Goal: Information Seeking & Learning: Understand process/instructions

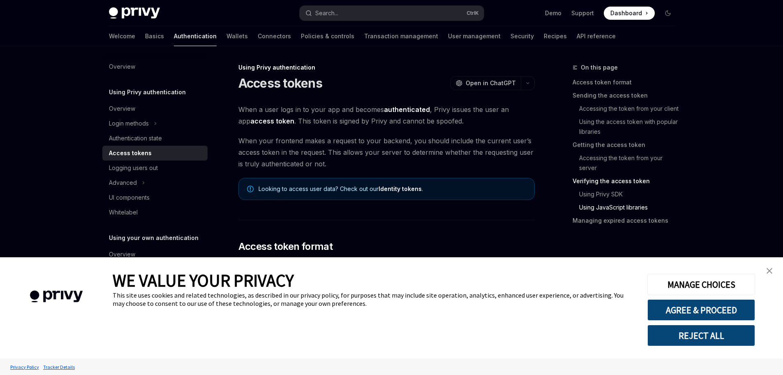
type textarea "*"
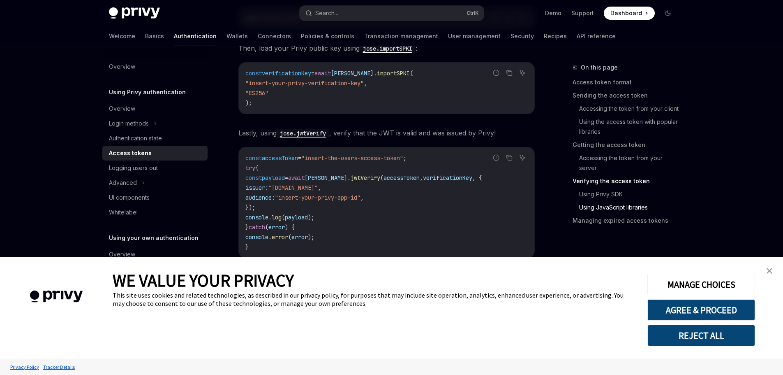
scroll to position [1980, 0]
click at [690, 311] on button "AGREE & PROCEED" at bounding box center [702, 309] width 108 height 21
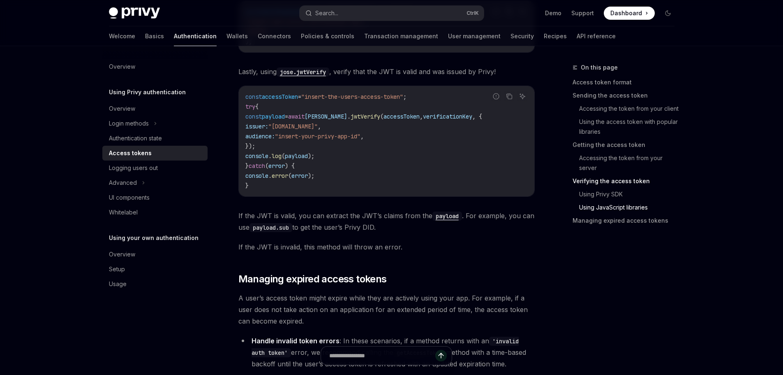
scroll to position [2040, 0]
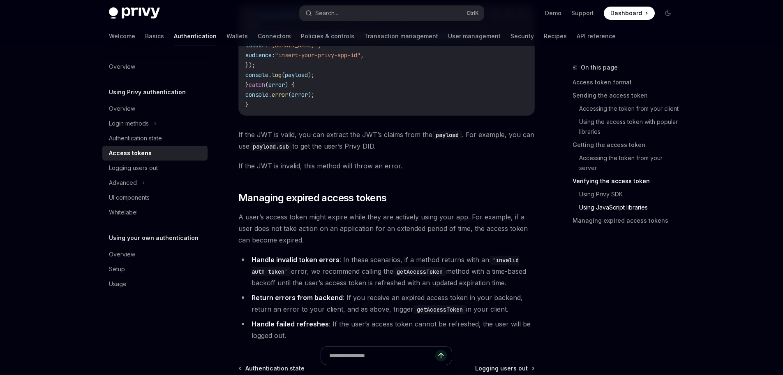
scroll to position [2126, 0]
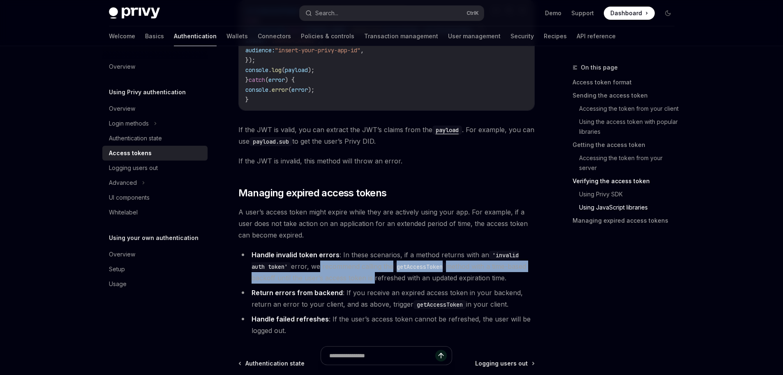
drag, startPoint x: 302, startPoint y: 276, endPoint x: 371, endPoint y: 285, distance: 69.3
click at [371, 283] on li "Handle invalid token errors : In these scenarios, if a method returns with an '…" at bounding box center [387, 266] width 296 height 35
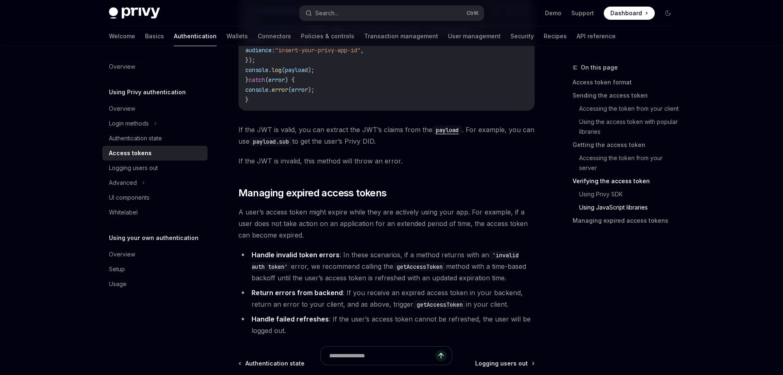
click at [401, 271] on code "getAccessToken" at bounding box center [420, 266] width 53 height 9
click at [361, 275] on li "Handle invalid token errors : In these scenarios, if a method returns with an '…" at bounding box center [387, 266] width 296 height 35
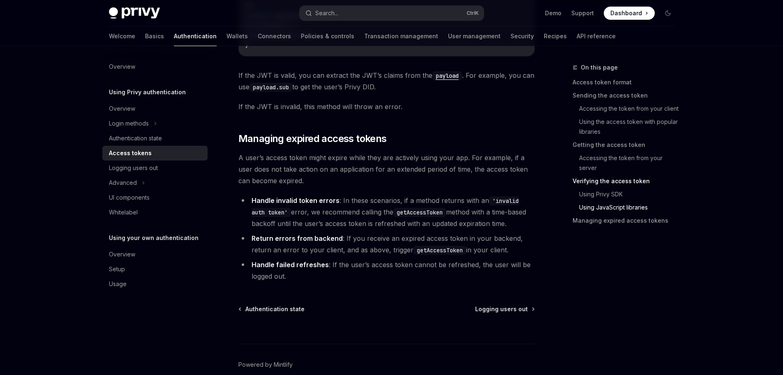
scroll to position [2180, 0]
click at [296, 242] on strong "Return errors from backend" at bounding box center [297, 238] width 91 height 8
click at [340, 248] on li "Return errors from backend : If you receive an expired access token in your bac…" at bounding box center [387, 243] width 296 height 23
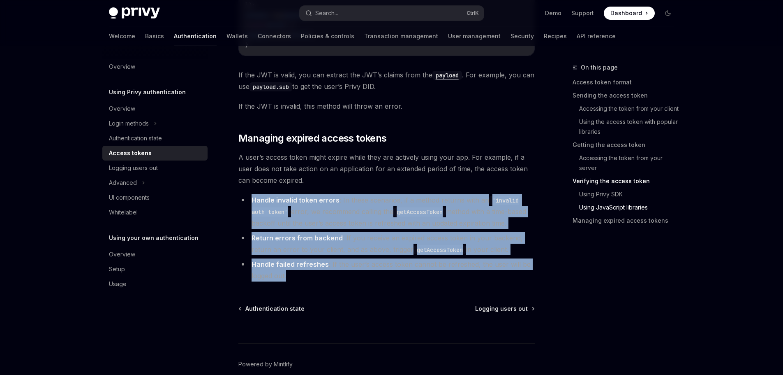
drag, startPoint x: 298, startPoint y: 282, endPoint x: 245, endPoint y: 210, distance: 88.8
click at [245, 210] on ul "Handle invalid token errors : In these scenarios, if a method returns with an '…" at bounding box center [387, 237] width 296 height 87
copy ul "Handle invalid token errors : In these scenarios, if a method returns with an '…"
click at [129, 13] on img at bounding box center [134, 13] width 51 height 12
type textarea "*"
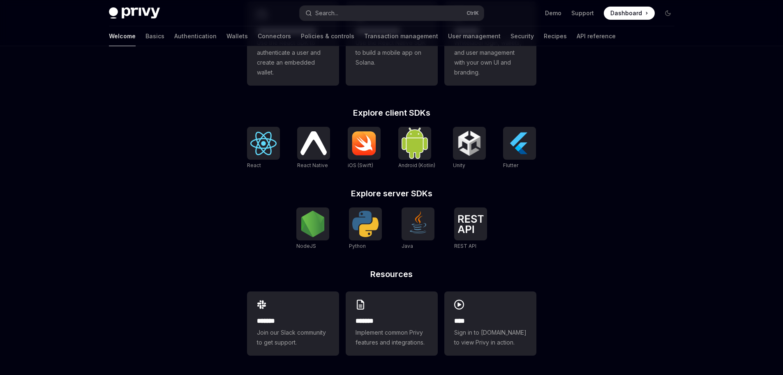
scroll to position [279, 0]
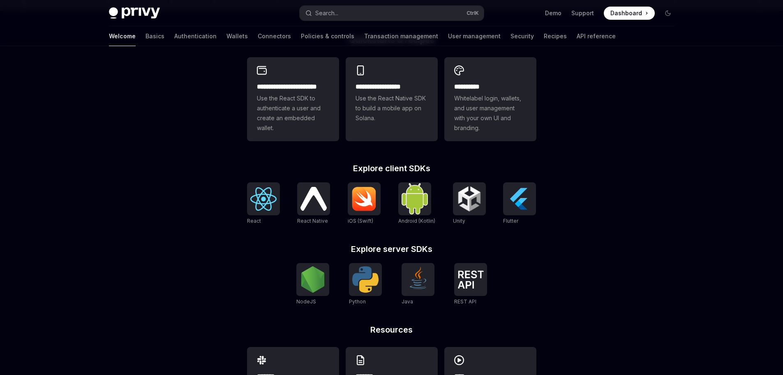
scroll to position [232, 0]
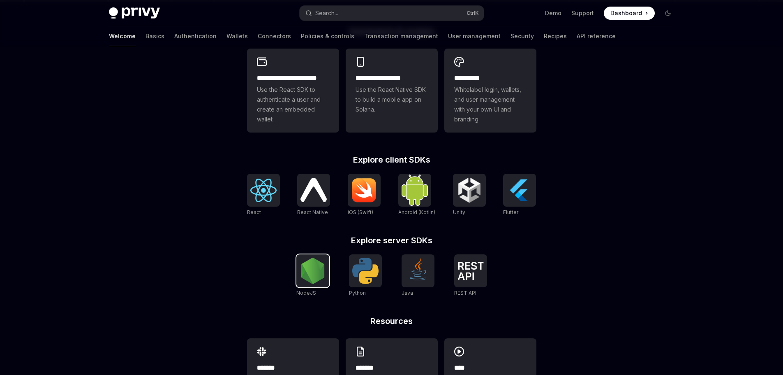
click at [318, 276] on img at bounding box center [313, 270] width 26 height 26
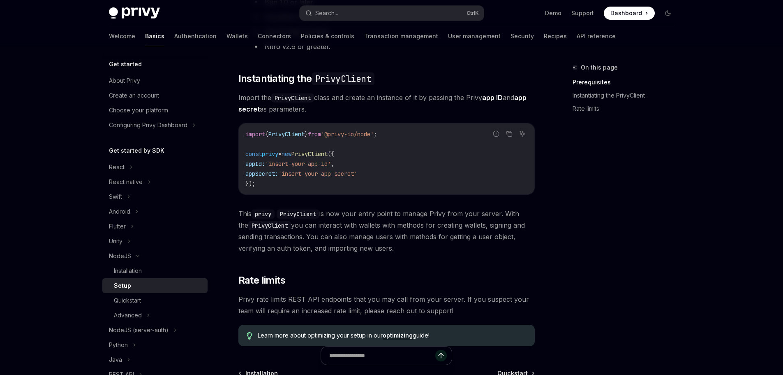
scroll to position [208, 0]
drag, startPoint x: 335, startPoint y: 110, endPoint x: 250, endPoint y: 93, distance: 86.7
click at [250, 93] on span "Import the PrivyClient class and create an instance of it by passing the Privy …" at bounding box center [387, 102] width 296 height 23
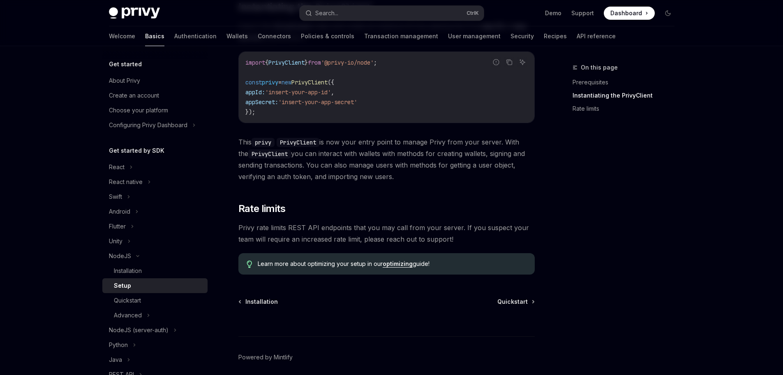
scroll to position [312, 0]
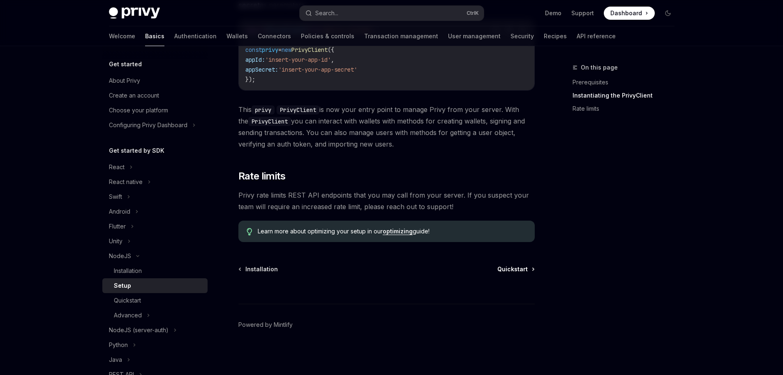
click at [499, 265] on span "Quickstart" at bounding box center [513, 269] width 30 height 8
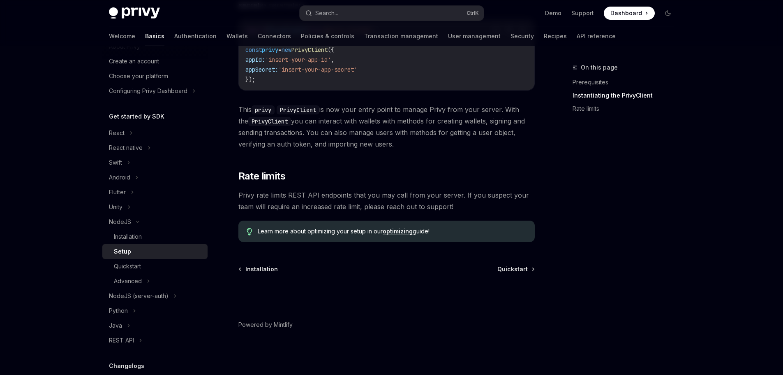
scroll to position [35, 0]
click at [139, 262] on div "Quickstart" at bounding box center [127, 266] width 27 height 10
click at [147, 267] on div "Quickstart" at bounding box center [158, 266] width 89 height 10
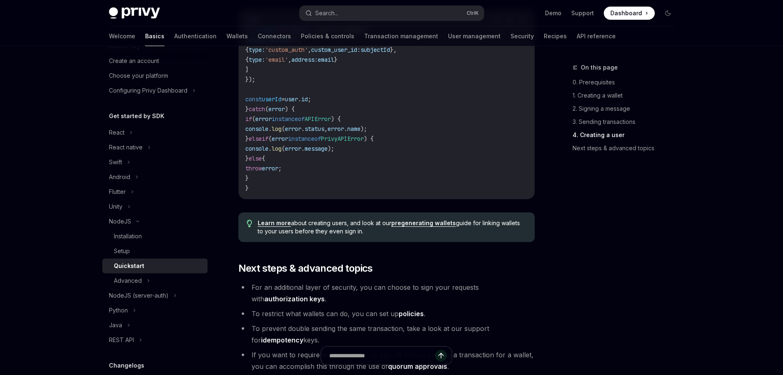
scroll to position [1551, 0]
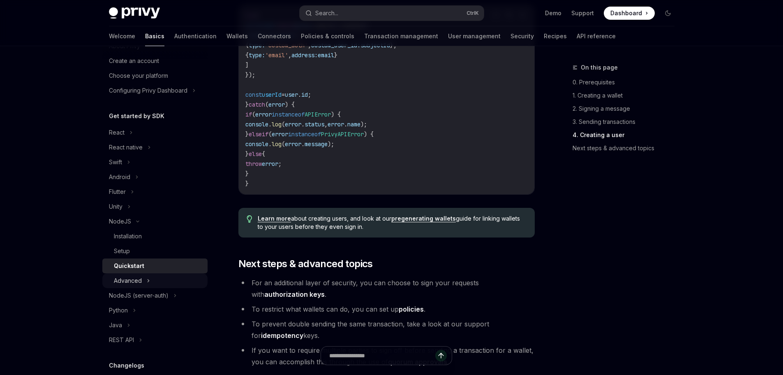
click at [126, 283] on div "Advanced" at bounding box center [128, 281] width 28 height 10
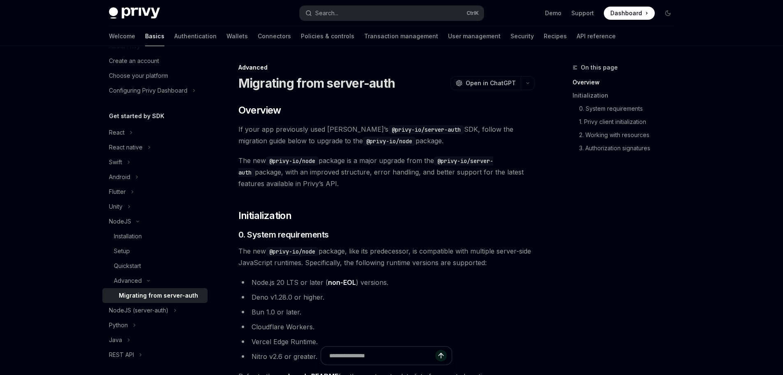
click at [182, 293] on div "Migrating from server-auth" at bounding box center [158, 295] width 79 height 10
click at [190, 296] on div "Migrating from server-auth" at bounding box center [158, 295] width 79 height 10
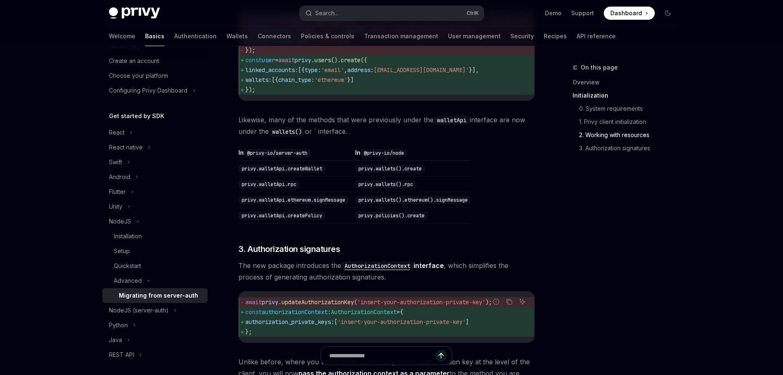
scroll to position [690, 0]
drag, startPoint x: 240, startPoint y: 137, endPoint x: 355, endPoint y: 142, distance: 115.3
click at [355, 138] on span "Likewise, many of the methods that were previously under the walletApi interfac…" at bounding box center [387, 126] width 296 height 23
click at [303, 174] on code "privy.walletApi.createWallet" at bounding box center [282, 170] width 87 height 8
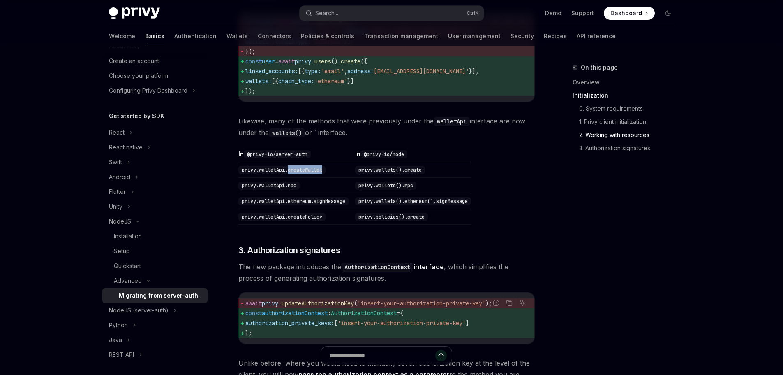
click at [303, 174] on code "privy.walletApi.createWallet" at bounding box center [282, 170] width 87 height 8
click at [312, 193] on td "privy.walletApi.rpc" at bounding box center [295, 186] width 113 height 16
drag, startPoint x: 355, startPoint y: 183, endPoint x: 467, endPoint y: 176, distance: 112.1
click at [467, 176] on td "privy.wallets().create" at bounding box center [411, 170] width 119 height 16
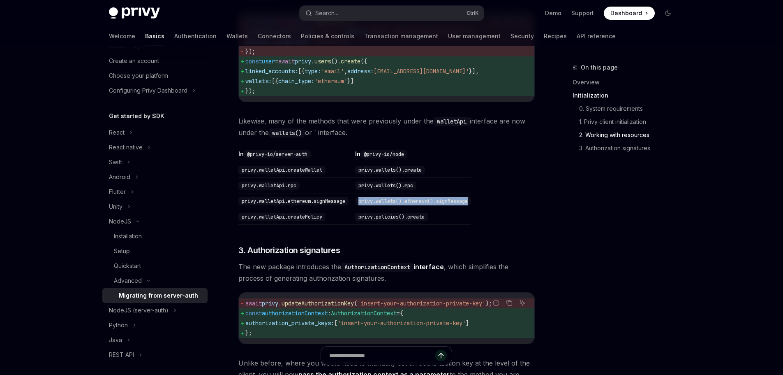
drag, startPoint x: 354, startPoint y: 205, endPoint x: 498, endPoint y: 215, distance: 143.9
click at [498, 215] on table "In @privy-io/server-auth In @privy-io/node privy.walletApi.createWallet privy.w…" at bounding box center [387, 187] width 296 height 75
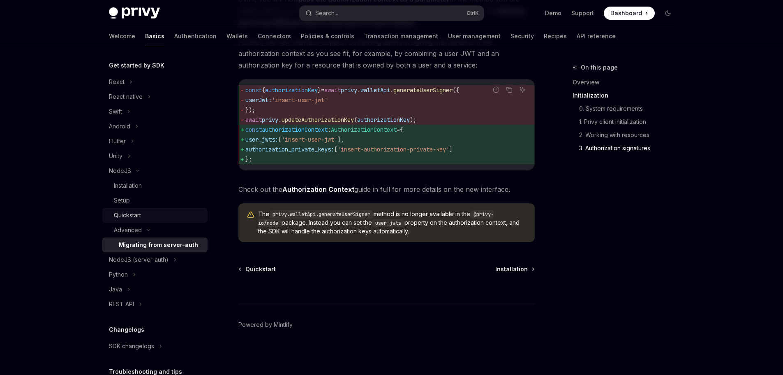
scroll to position [89, 0]
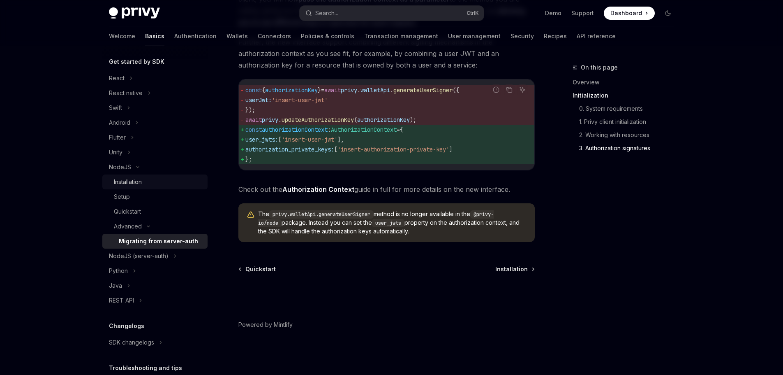
click at [122, 183] on div "Installation" at bounding box center [128, 182] width 28 height 10
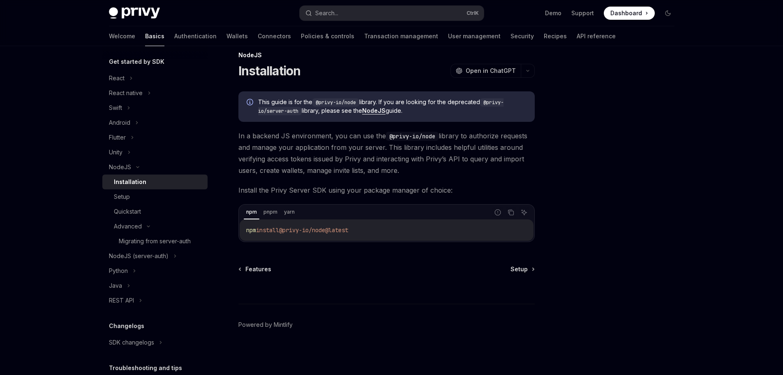
scroll to position [12, 0]
click at [510, 213] on icon "Copy the contents from the code block" at bounding box center [511, 212] width 7 height 7
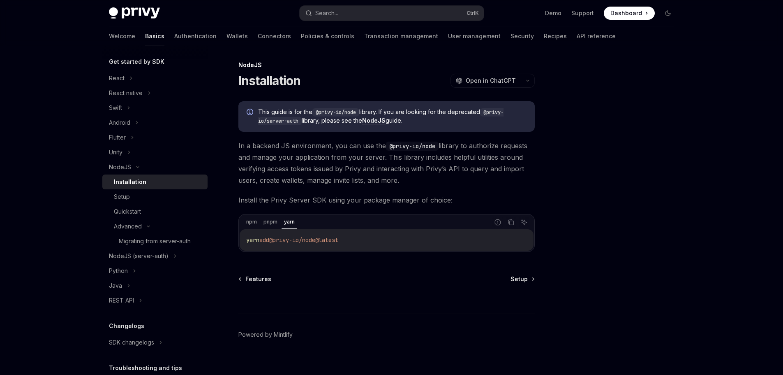
scroll to position [1, 0]
click at [164, 237] on div "Migrating from server-auth" at bounding box center [155, 241] width 72 height 10
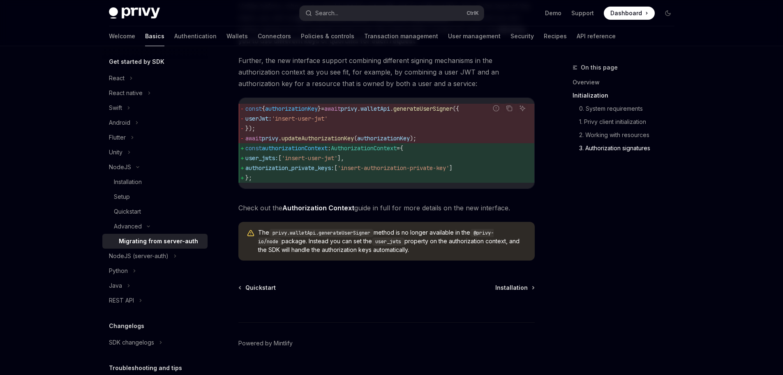
scroll to position [1047, 0]
click at [370, 151] on span "AuthorizationContext" at bounding box center [364, 147] width 66 height 7
click at [360, 172] on span "authorization_private_keys: [ 'insert-authorization-private-key' ]" at bounding box center [386, 167] width 283 height 10
click at [329, 141] on span "updateAuthorizationKey" at bounding box center [318, 137] width 72 height 7
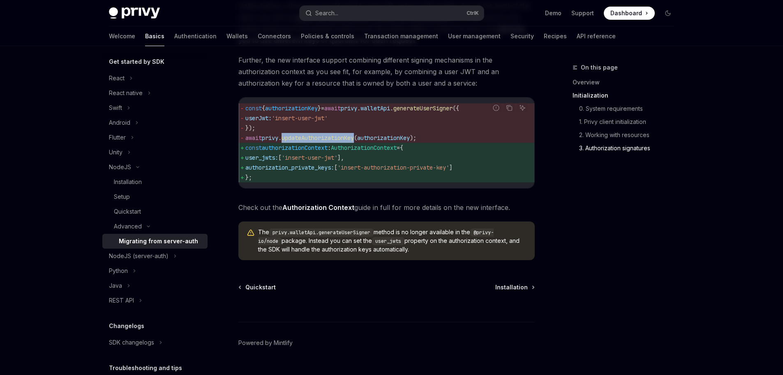
click at [329, 141] on span "updateAuthorizationKey" at bounding box center [318, 137] width 72 height 7
click at [354, 141] on span "updateAuthorizationKey" at bounding box center [318, 137] width 72 height 7
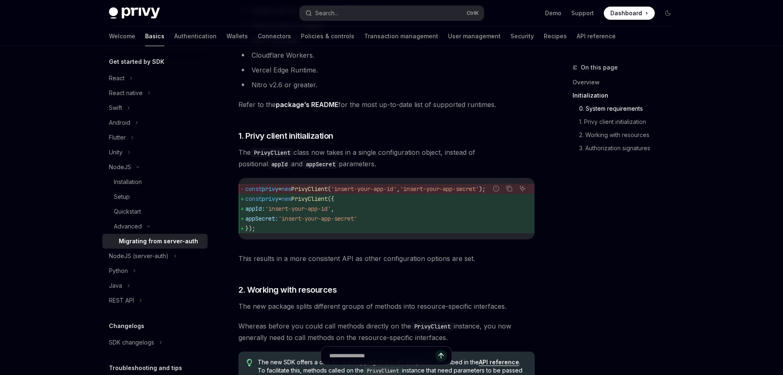
scroll to position [271, 0]
drag, startPoint x: 317, startPoint y: 199, endPoint x: 357, endPoint y: 201, distance: 40.0
click at [357, 201] on span "const privy = new PrivyClient ({" at bounding box center [386, 200] width 283 height 10
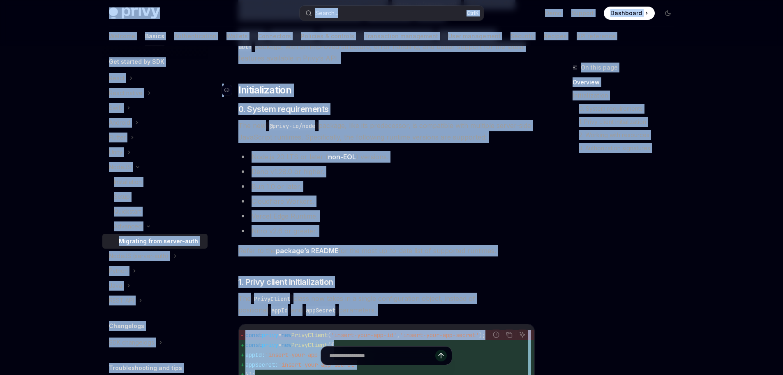
scroll to position [122, 0]
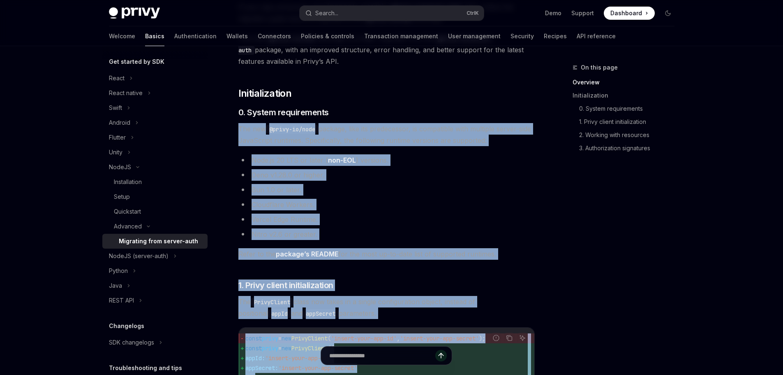
drag, startPoint x: 482, startPoint y: 329, endPoint x: 239, endPoint y: 125, distance: 316.9
copy div "The new @privy-io/node package, like its predecessor, is compatible with multip…"
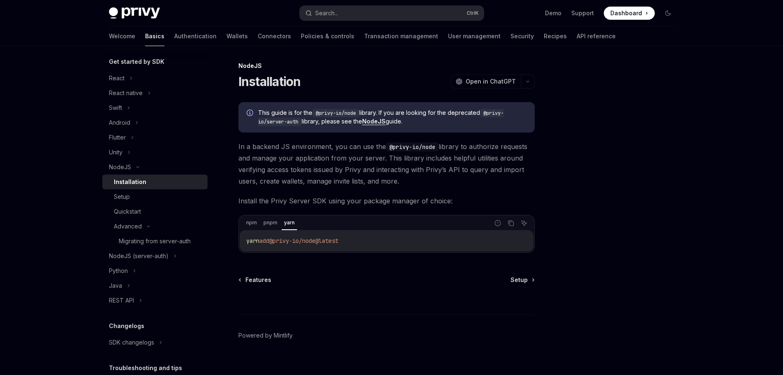
scroll to position [1, 0]
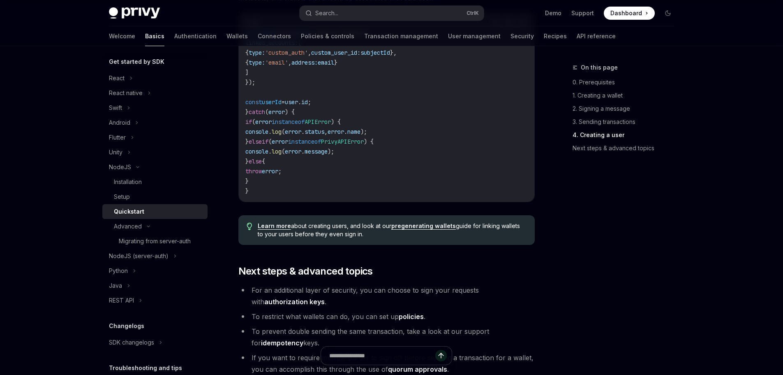
scroll to position [1551, 0]
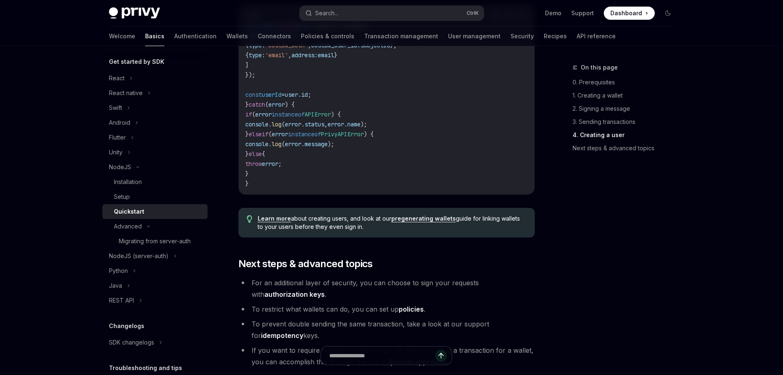
type textarea "*"
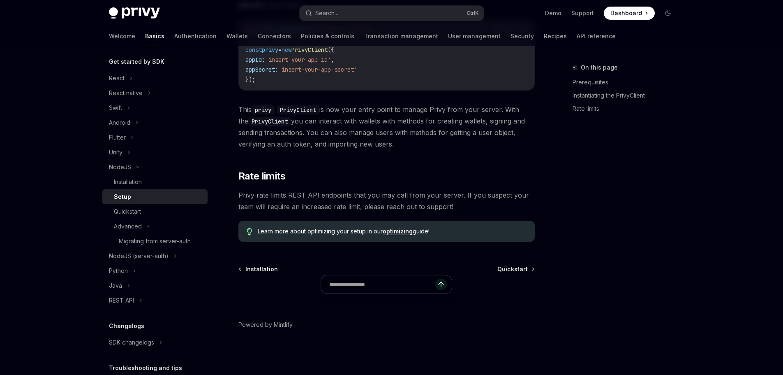
scroll to position [312, 0]
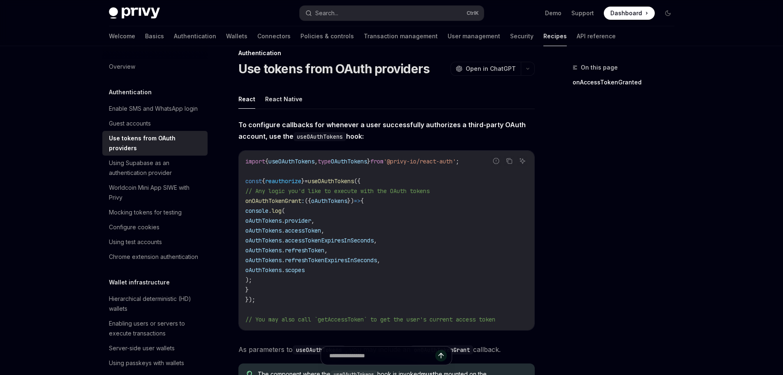
scroll to position [14, 0]
click at [290, 180] on span "reauthorize" at bounding box center [283, 181] width 36 height 7
click at [353, 231] on code "import { useOAuthTokens , type OAuthTokens } from '@privy-io/react-auth' ; cons…" at bounding box center [386, 241] width 283 height 168
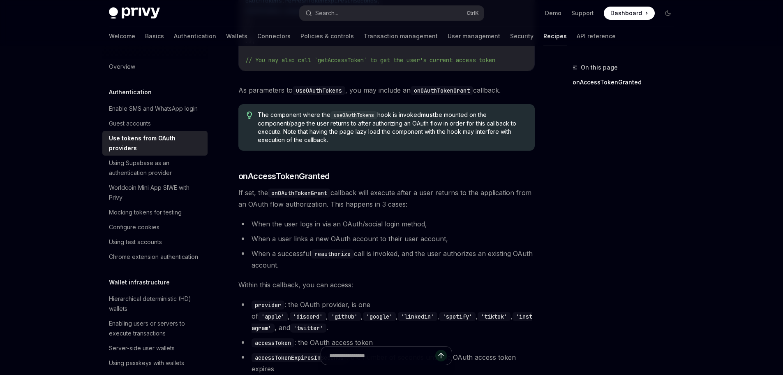
scroll to position [274, 0]
click at [302, 171] on span "onAccessTokenGranted" at bounding box center [284, 176] width 91 height 12
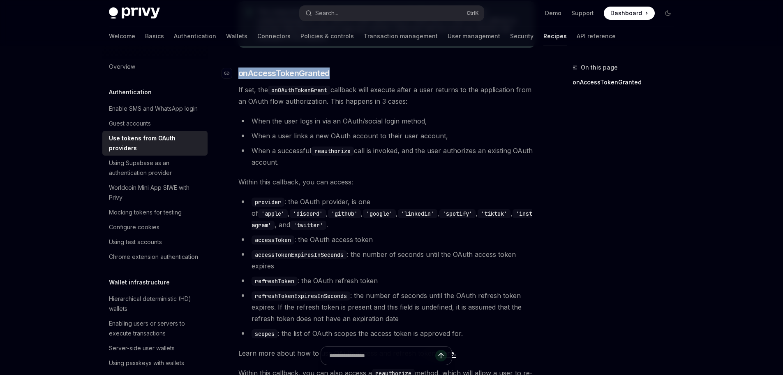
click at [302, 171] on div "To configure callbacks for whenever a user successfully authorizes a third-part…" at bounding box center [387, 79] width 296 height 644
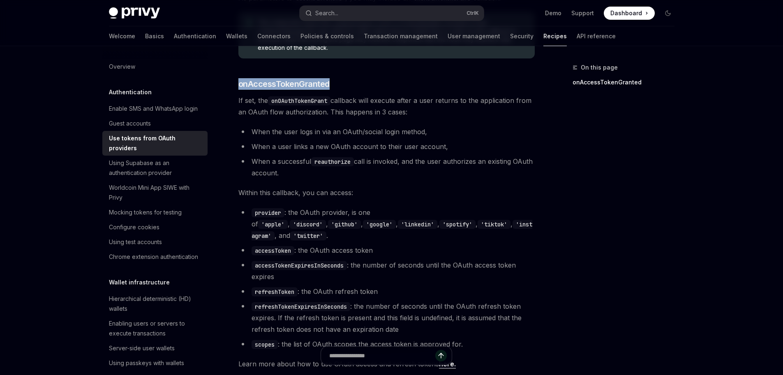
scroll to position [365, 0]
click at [403, 129] on li "When the user logs in via an OAuth/social login method," at bounding box center [387, 132] width 296 height 12
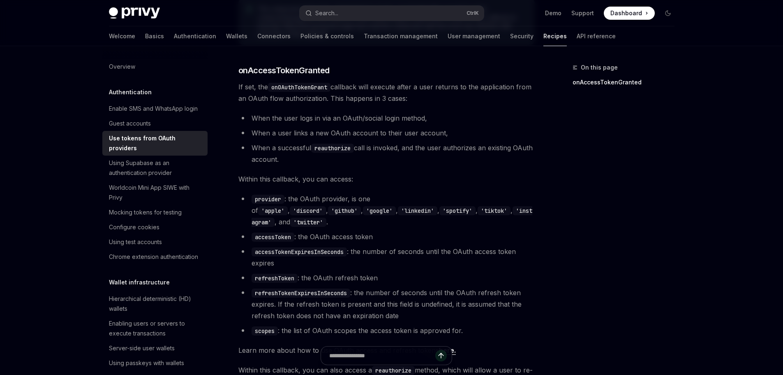
scroll to position [382, 0]
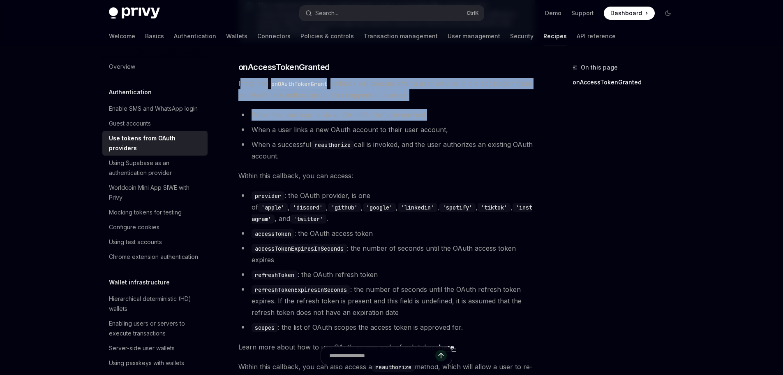
drag, startPoint x: 239, startPoint y: 79, endPoint x: 436, endPoint y: 115, distance: 199.8
click at [436, 115] on div "To configure callbacks for whenever a user successfully authorizes a third-part…" at bounding box center [387, 73] width 296 height 644
click at [436, 115] on li "When the user logs in via an OAuth/social login method," at bounding box center [387, 115] width 296 height 12
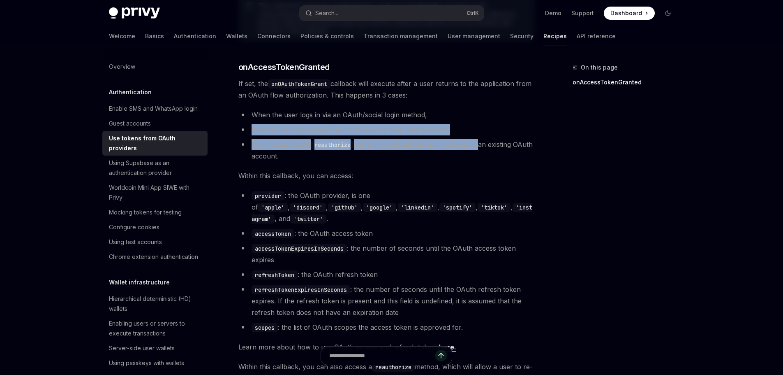
drag, startPoint x: 246, startPoint y: 129, endPoint x: 479, endPoint y: 139, distance: 233.4
click at [479, 139] on ul "When the user logs in via an OAuth/social login method, When a user links a new…" at bounding box center [387, 135] width 296 height 53
click at [479, 139] on li "When a successful reauthorize call is invoked, and the user authorizes an exist…" at bounding box center [387, 150] width 296 height 23
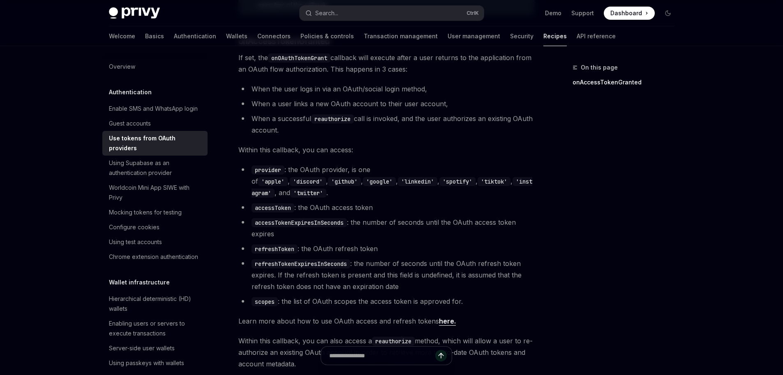
scroll to position [409, 0]
drag, startPoint x: 250, startPoint y: 114, endPoint x: 320, endPoint y: 132, distance: 73.0
click at [320, 132] on li "When a successful reauthorize call is invoked, and the user authorizes an exist…" at bounding box center [387, 123] width 296 height 23
drag, startPoint x: 239, startPoint y: 146, endPoint x: 426, endPoint y: 149, distance: 187.1
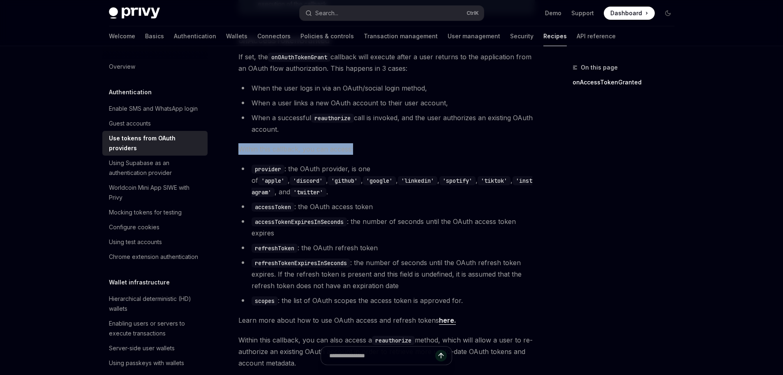
click at [426, 149] on span "Within this callback, you can access:" at bounding box center [387, 149] width 296 height 12
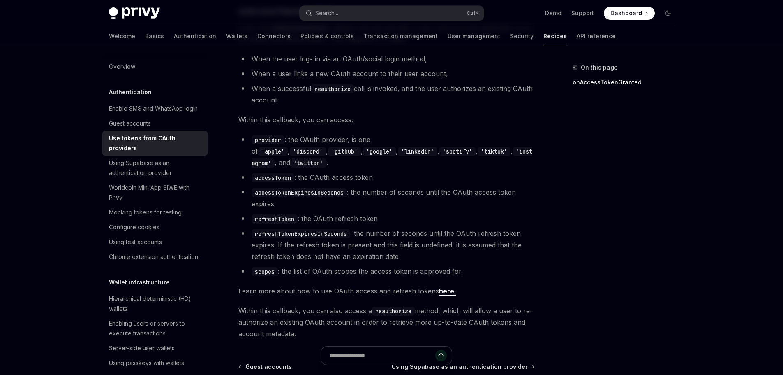
scroll to position [439, 0]
drag, startPoint x: 406, startPoint y: 240, endPoint x: 353, endPoint y: 259, distance: 56.6
click at [353, 259] on ul "provider : the OAuth provider, is one of 'apple' , 'discord' , 'github' , 'goog…" at bounding box center [387, 204] width 296 height 143
click at [353, 265] on li "scopes : the list of OAuth scopes the access token is approved for." at bounding box center [387, 271] width 296 height 12
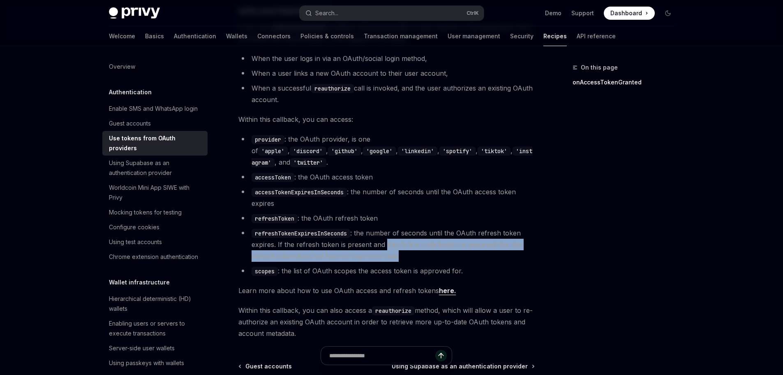
drag, startPoint x: 408, startPoint y: 242, endPoint x: 390, endPoint y: 232, distance: 20.8
click at [390, 232] on li "refreshTokenExpiresInSeconds : the number of seconds until the OAuth refresh to…" at bounding box center [387, 244] width 296 height 35
drag, startPoint x: 350, startPoint y: 232, endPoint x: 396, endPoint y: 250, distance: 49.6
click at [396, 250] on ul "provider : the OAuth provider, is one of 'apple' , 'discord' , 'github' , 'goog…" at bounding box center [387, 204] width 296 height 143
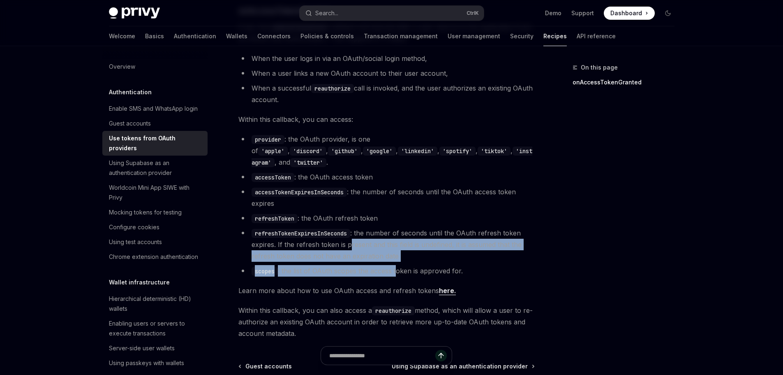
click at [396, 250] on ul "provider : the OAuth provider, is one of 'apple' , 'discord' , 'github' , 'goog…" at bounding box center [387, 204] width 296 height 143
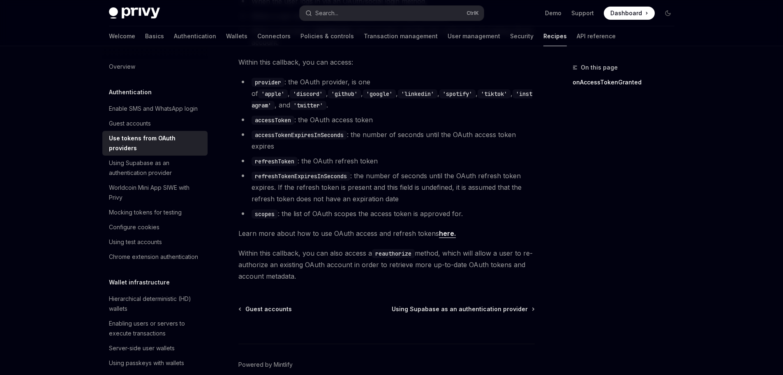
scroll to position [524, 0]
